Goal: Complete application form: Complete application form

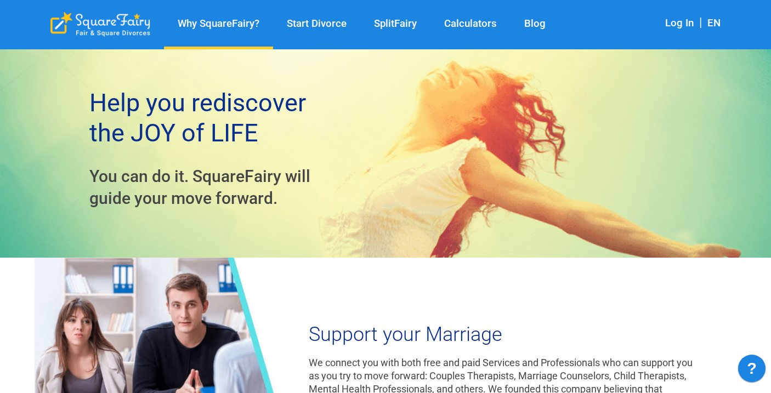
click at [685, 20] on link "Log In" at bounding box center [679, 23] width 29 height 12
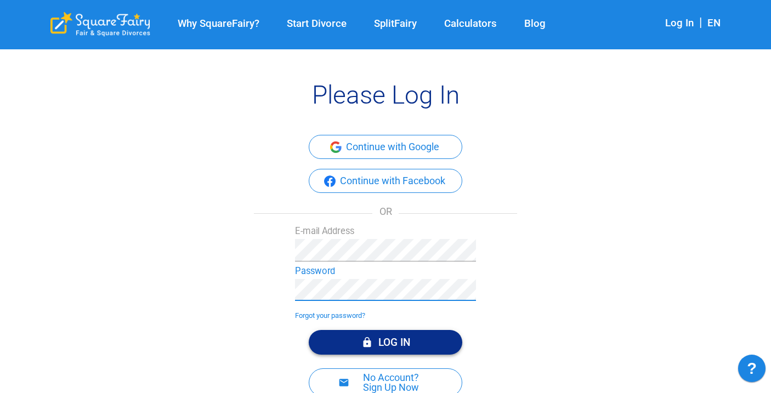
click at [395, 342] on button "Log In" at bounding box center [386, 342] width 154 height 25
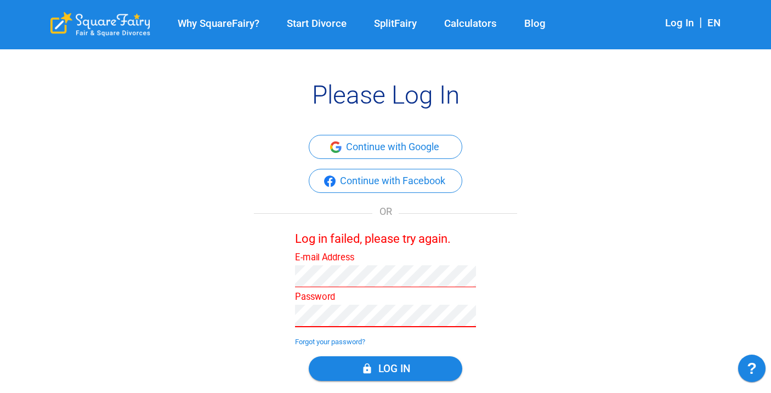
click at [386, 368] on button "Log In" at bounding box center [386, 369] width 154 height 25
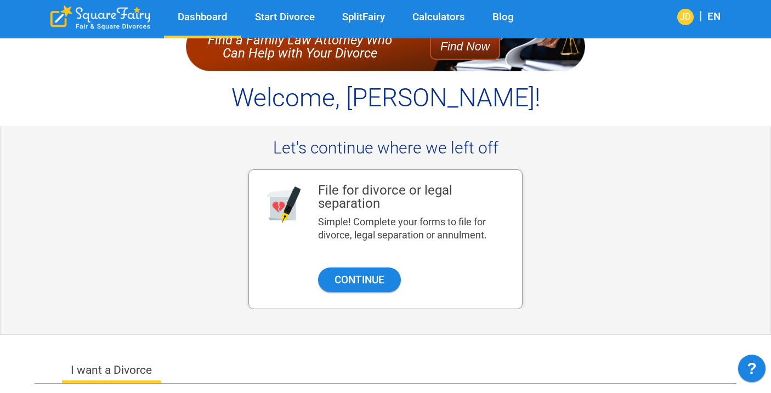
scroll to position [50, 0]
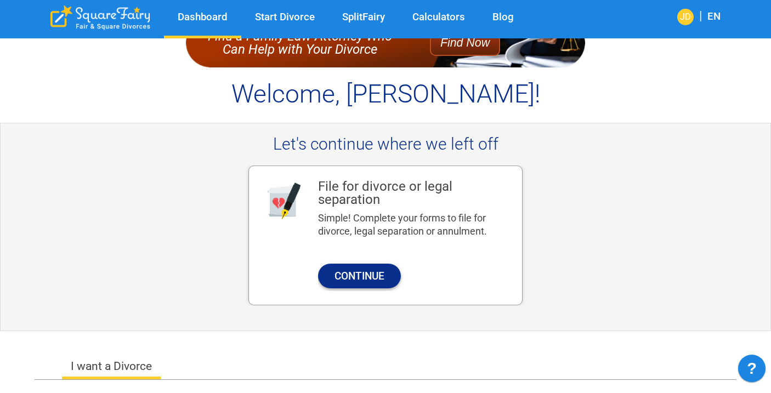
click at [375, 275] on button "Continue" at bounding box center [359, 276] width 83 height 25
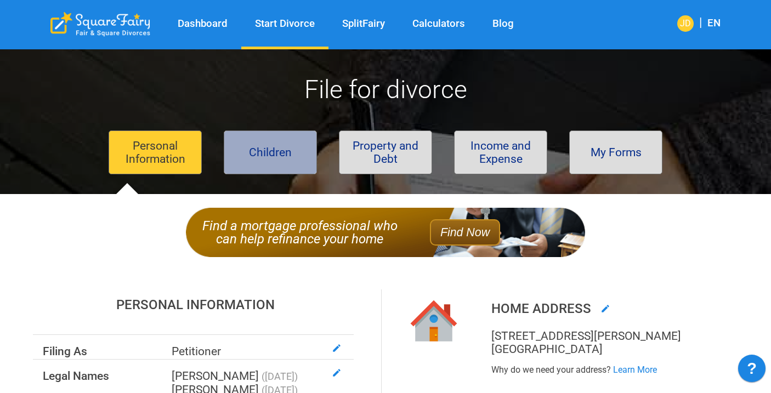
click at [275, 160] on button "Children" at bounding box center [270, 153] width 93 height 44
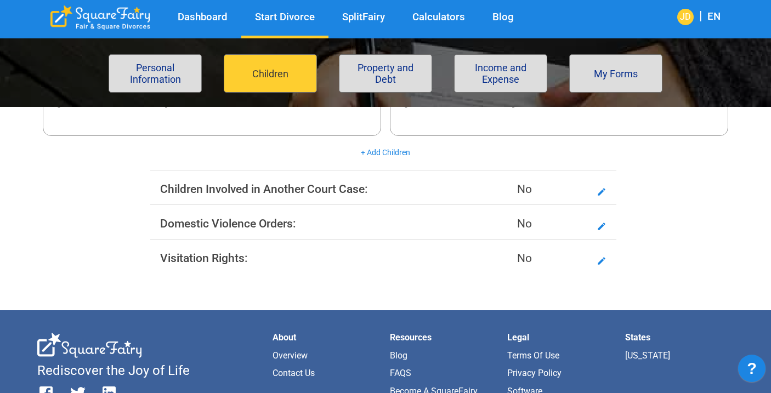
scroll to position [346, 0]
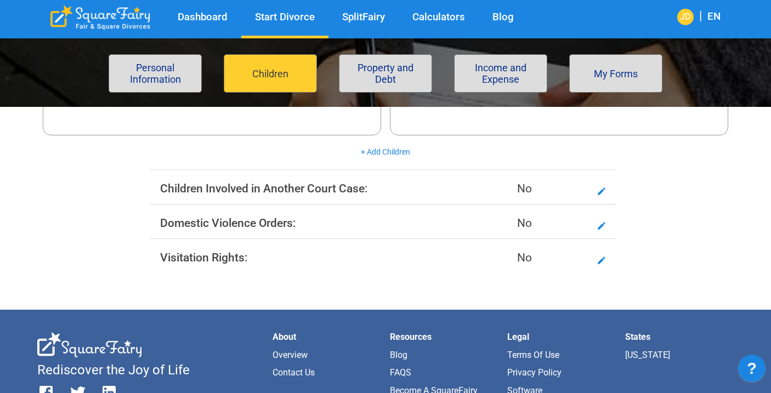
click at [397, 74] on button "Property and Debt" at bounding box center [385, 73] width 93 height 38
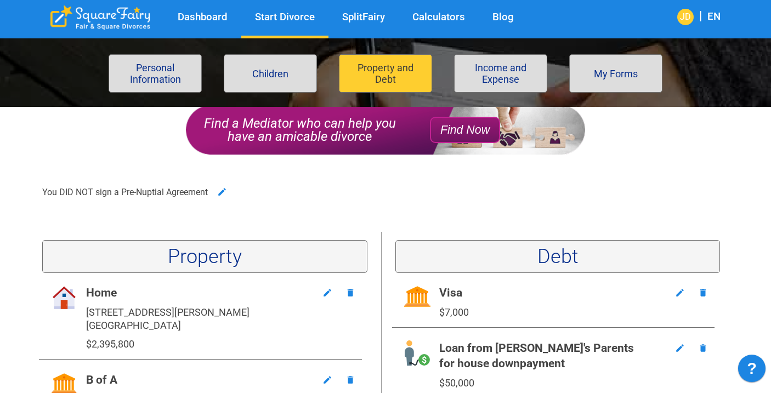
scroll to position [93, 0]
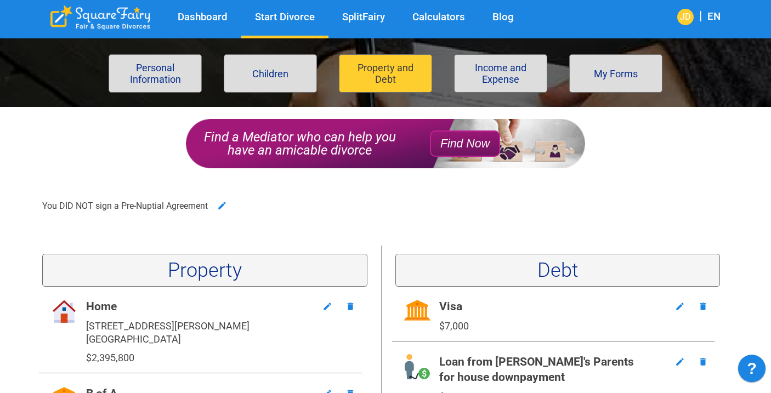
click at [503, 80] on button "Income and Expense" at bounding box center [500, 73] width 93 height 38
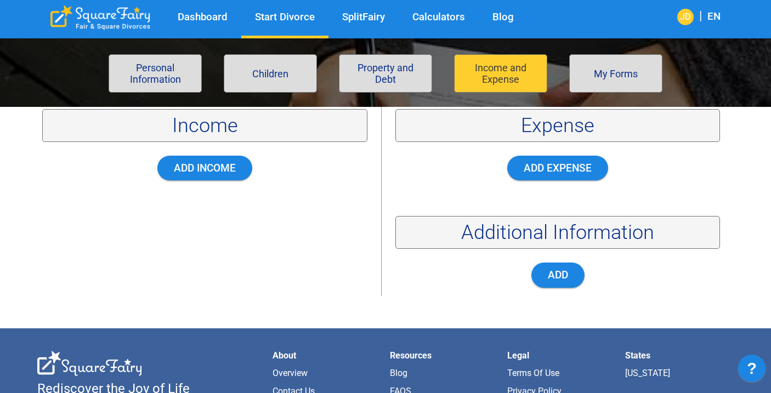
scroll to position [206, 0]
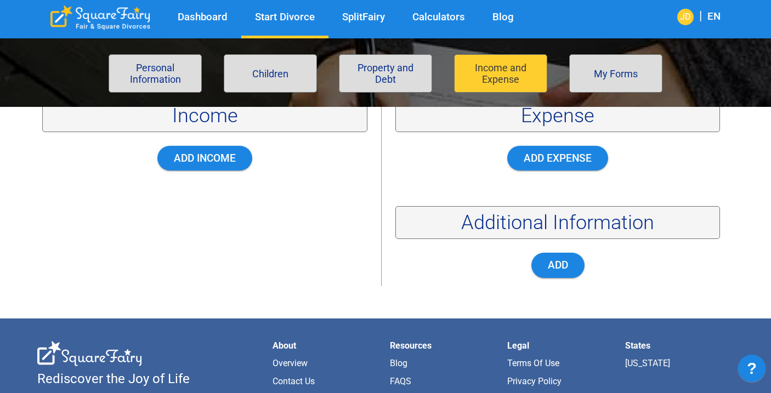
click at [608, 83] on button "My Forms" at bounding box center [615, 73] width 93 height 38
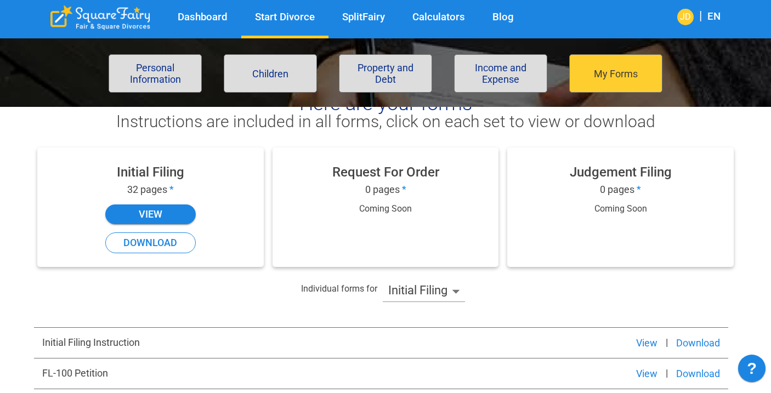
scroll to position [195, 0]
click at [161, 210] on button "View" at bounding box center [150, 214] width 91 height 20
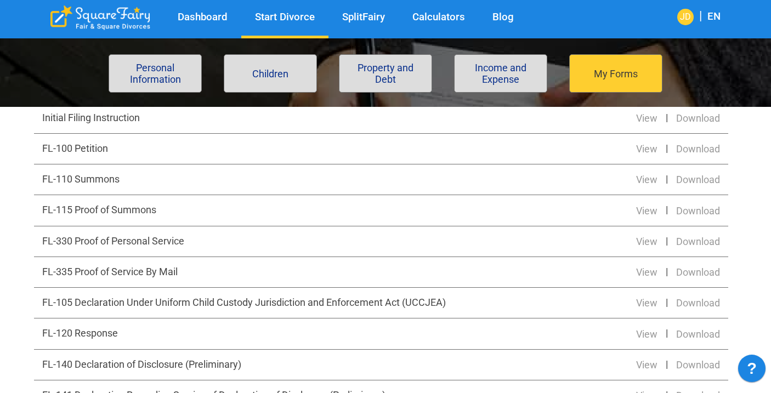
scroll to position [423, 0]
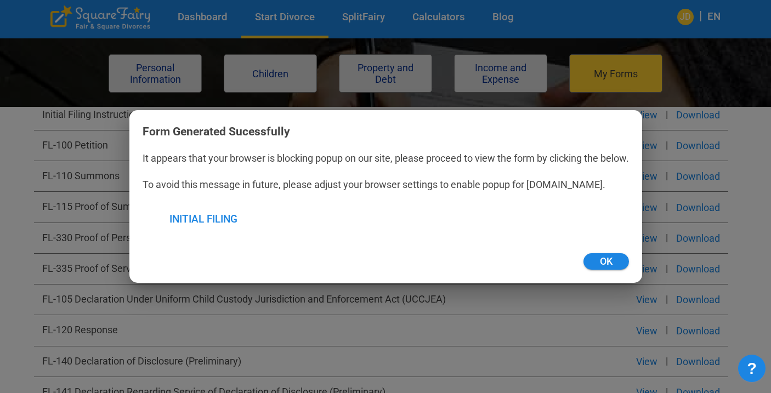
click at [197, 224] on button "Initial Filing" at bounding box center [204, 219] width 122 height 29
